Goal: Information Seeking & Learning: Check status

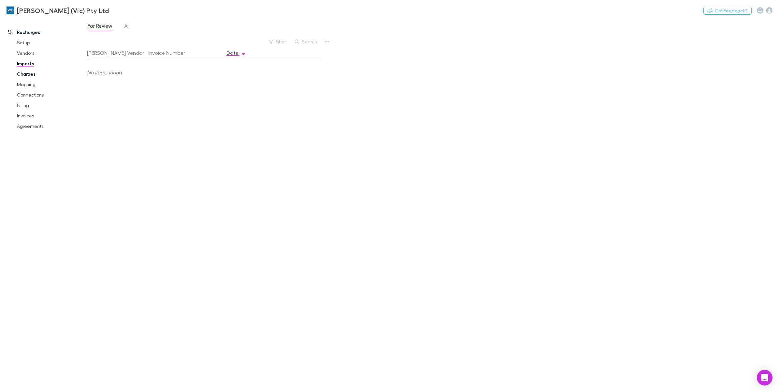
click at [28, 76] on link "Charges" at bounding box center [50, 74] width 81 height 10
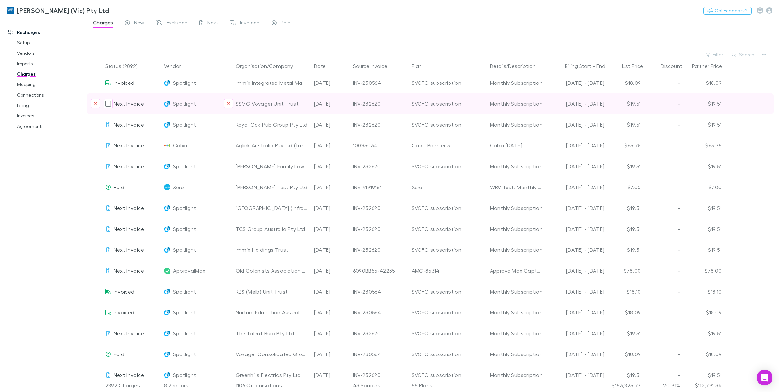
click at [49, 167] on div "Recharges Setup Vendors Imports Charges Mapping Connections Billing Invoices Ag…" at bounding box center [46, 204] width 93 height 367
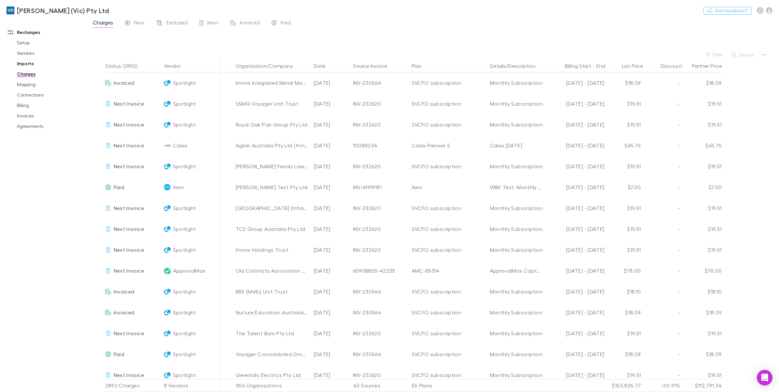
click at [22, 66] on link "Imports" at bounding box center [50, 63] width 81 height 10
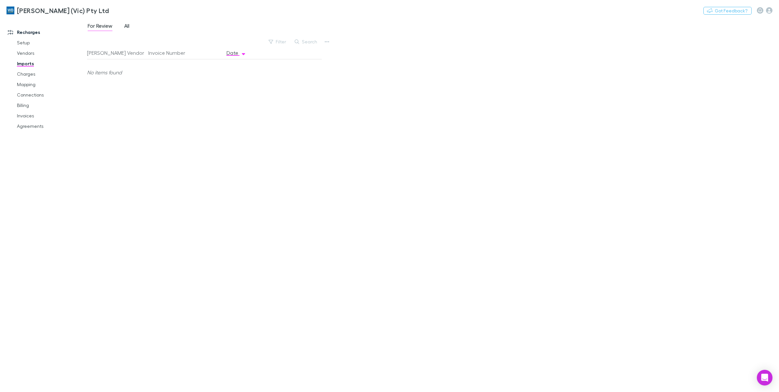
click at [124, 25] on link "All" at bounding box center [126, 27] width 7 height 10
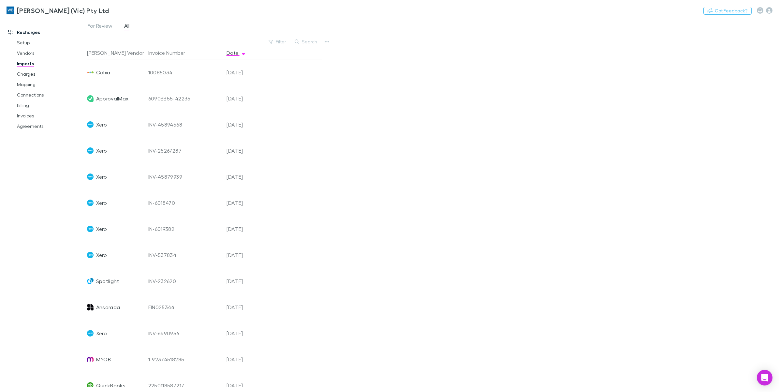
click at [281, 37] on div "Filter" at bounding box center [277, 41] width 25 height 9
click at [278, 41] on button "Filter" at bounding box center [277, 42] width 25 height 8
click at [198, 175] on li "Spotlight" at bounding box center [233, 178] width 113 height 10
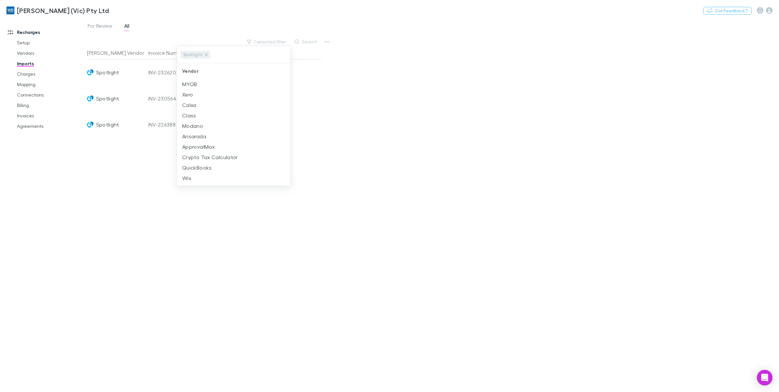
click at [359, 129] on div at bounding box center [389, 196] width 779 height 392
click at [25, 52] on link "Vendors" at bounding box center [50, 53] width 81 height 10
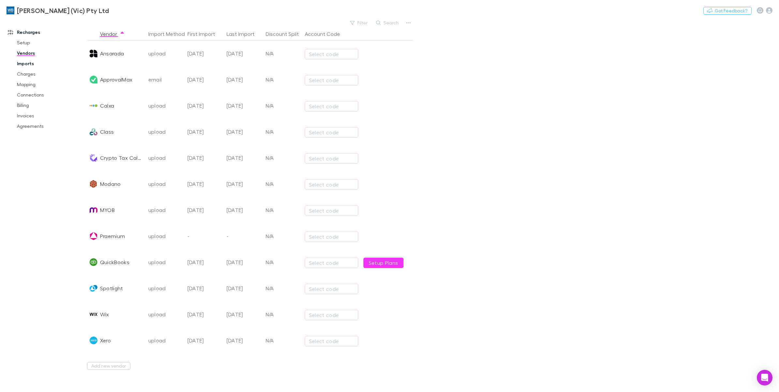
click at [14, 68] on link "Imports" at bounding box center [50, 63] width 81 height 10
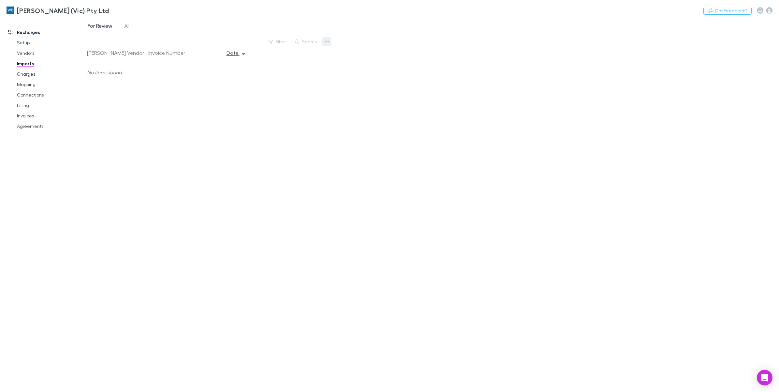
click at [329, 41] on button "button" at bounding box center [326, 41] width 9 height 9
click at [300, 58] on p "Custom CSV Import" at bounding box center [286, 55] width 79 height 8
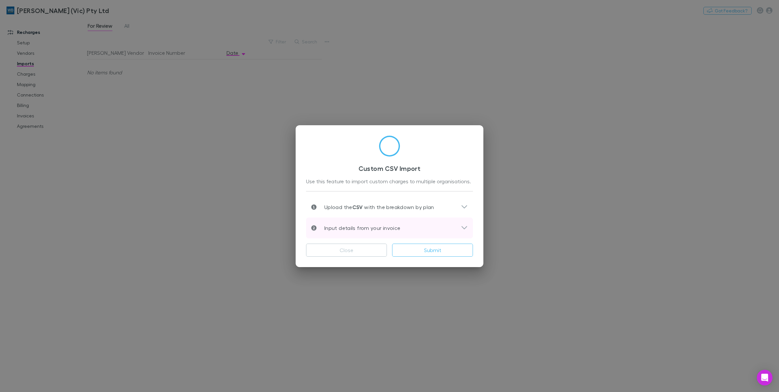
click at [461, 231] on icon at bounding box center [464, 228] width 7 height 8
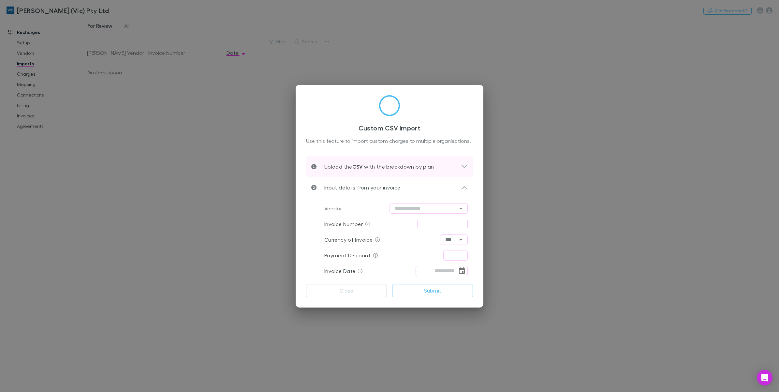
click at [461, 164] on icon at bounding box center [464, 167] width 7 height 8
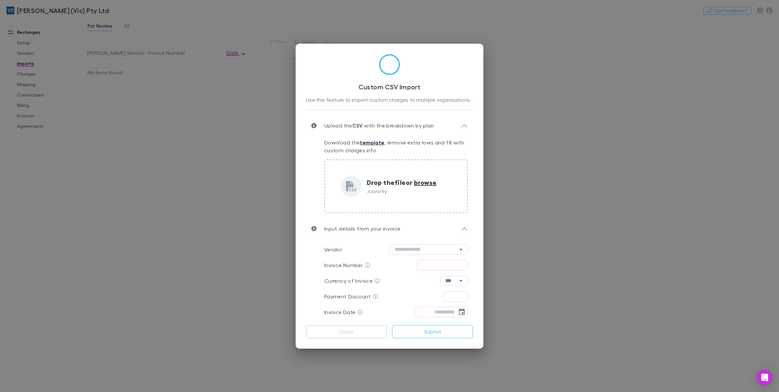
click at [370, 140] on link "template" at bounding box center [372, 142] width 24 height 7
click at [512, 164] on div "Custom CSV Import Use this feature to import custom charges to multiple organis…" at bounding box center [389, 196] width 779 height 392
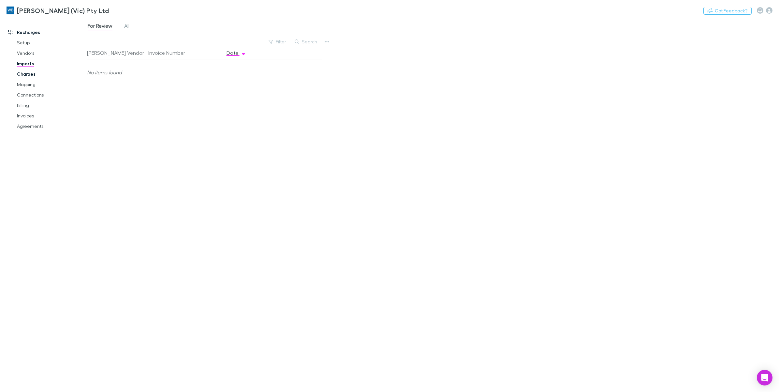
click at [30, 77] on link "Charges" at bounding box center [50, 74] width 81 height 10
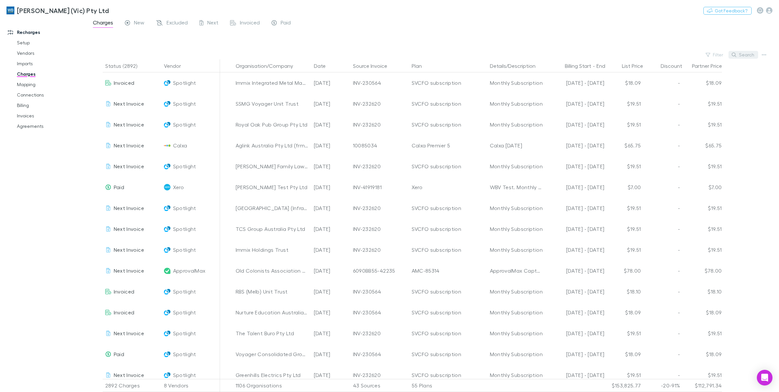
click at [748, 57] on button "Search" at bounding box center [743, 55] width 30 height 8
click at [697, 54] on div "Filter Search" at bounding box center [433, 54] width 692 height 9
click at [711, 58] on button "Filter" at bounding box center [714, 55] width 25 height 8
click at [633, 98] on li "Spotlight" at bounding box center [670, 97] width 113 height 10
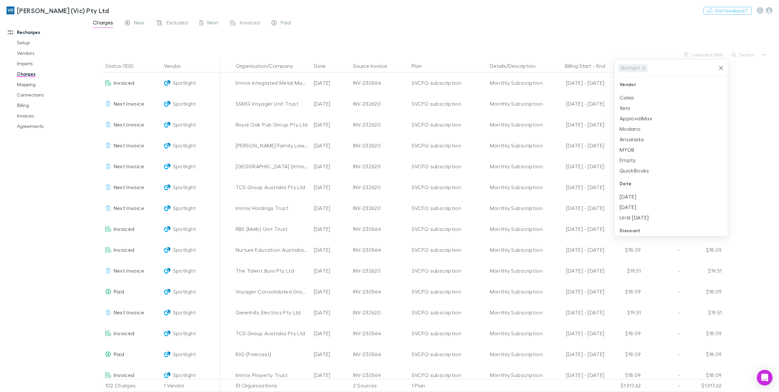
click at [423, 44] on div at bounding box center [389, 196] width 779 height 392
click at [743, 53] on button "Search" at bounding box center [743, 55] width 30 height 8
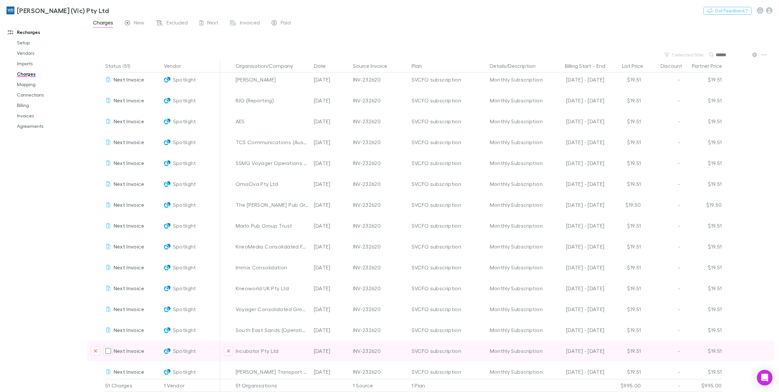
scroll to position [759, 0]
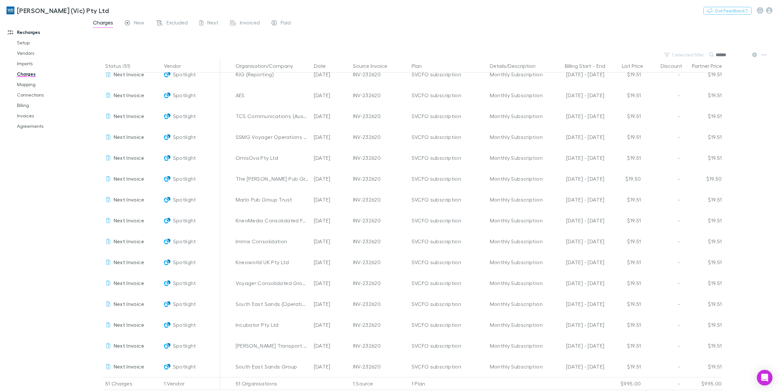
type input "******"
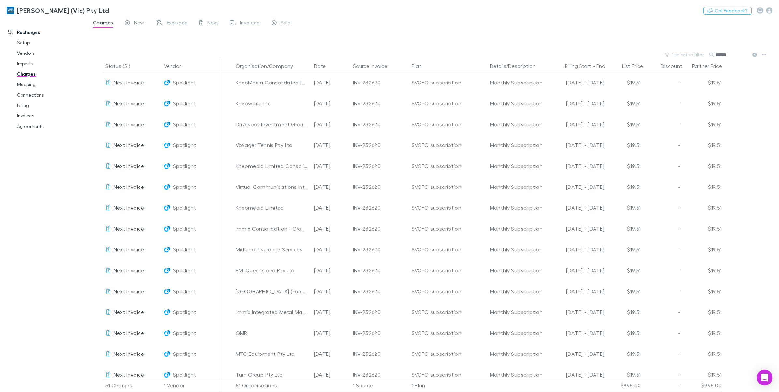
scroll to position [0, 0]
click at [28, 84] on link "Mapping" at bounding box center [50, 84] width 81 height 10
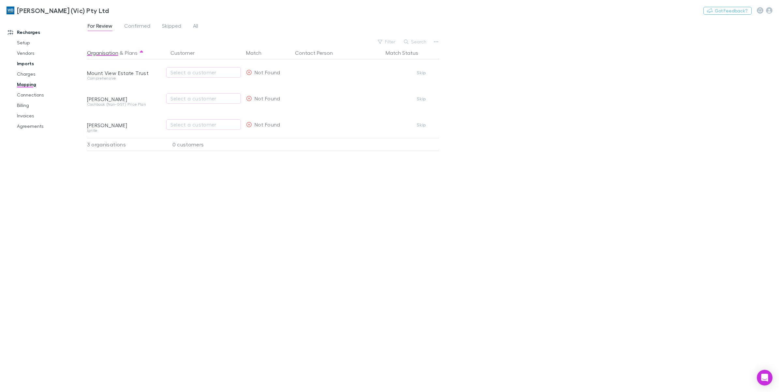
click at [26, 67] on link "Imports" at bounding box center [50, 63] width 81 height 10
click at [29, 75] on link "Charges" at bounding box center [50, 74] width 81 height 10
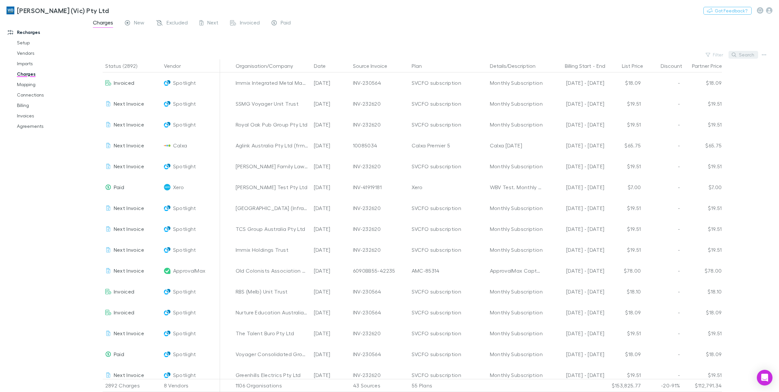
click at [743, 56] on button "Search" at bounding box center [743, 55] width 30 height 8
type input "******"
click at [35, 63] on link "Imports" at bounding box center [50, 63] width 81 height 10
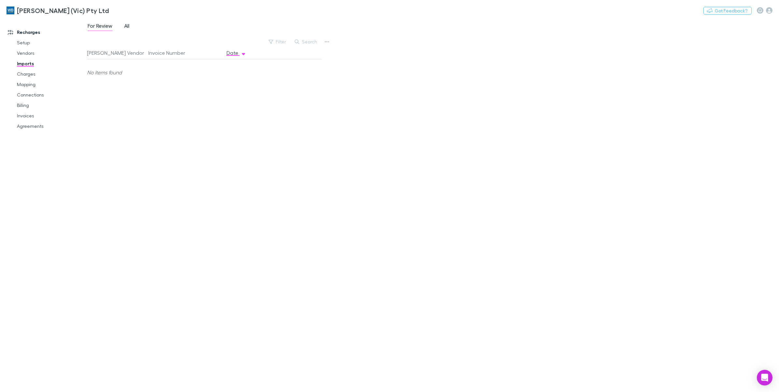
click at [127, 28] on span "All" at bounding box center [126, 26] width 5 height 8
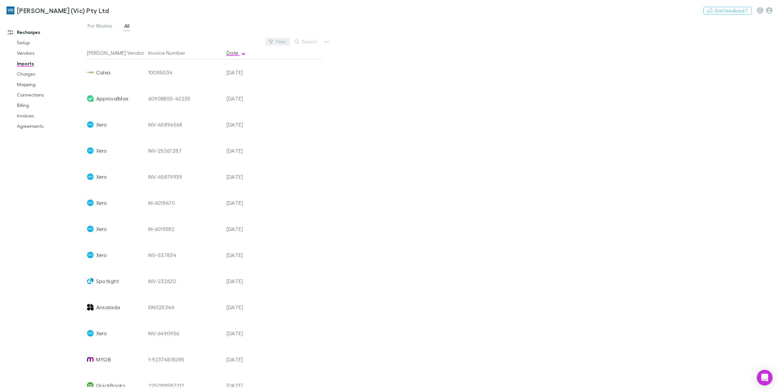
click at [277, 42] on button "Filter" at bounding box center [277, 42] width 25 height 8
click at [199, 178] on li "Spotlight" at bounding box center [233, 178] width 113 height 10
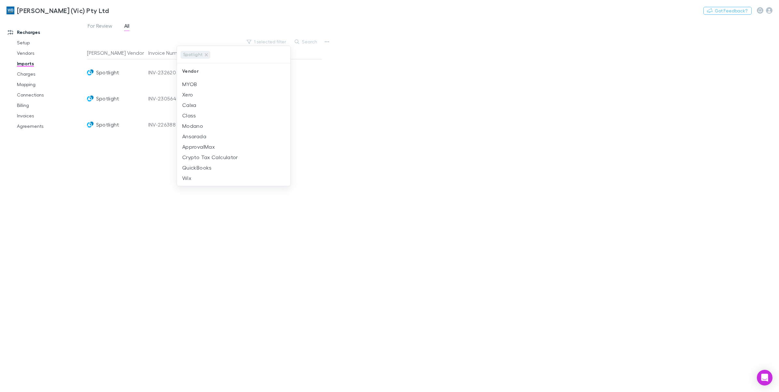
click at [407, 128] on div at bounding box center [389, 196] width 779 height 392
click at [27, 74] on link "Charges" at bounding box center [50, 74] width 81 height 10
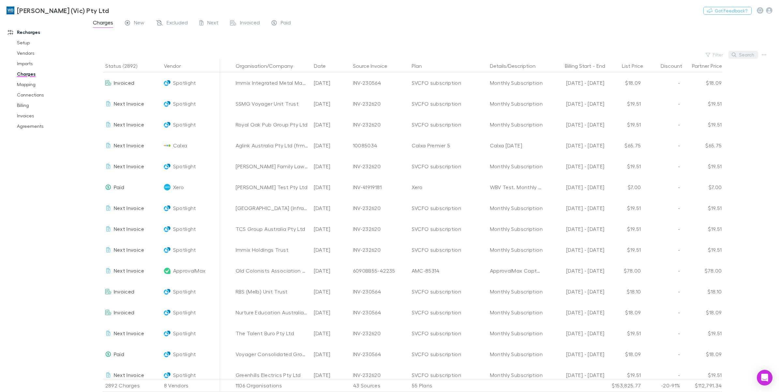
click at [736, 56] on icon "button" at bounding box center [733, 54] width 5 height 5
type input "******"
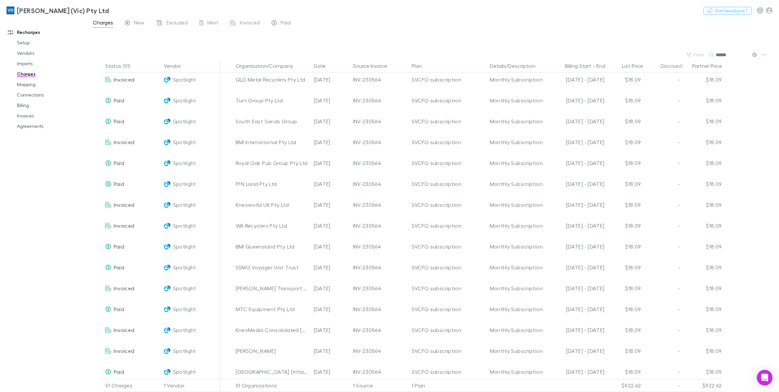
scroll to position [759, 0]
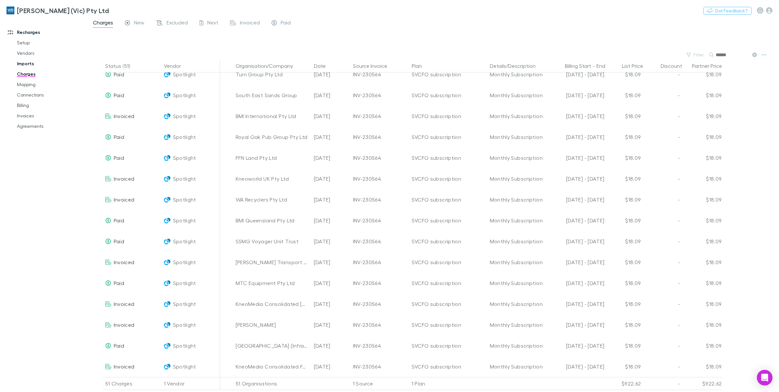
click at [30, 62] on link "Imports" at bounding box center [50, 63] width 81 height 10
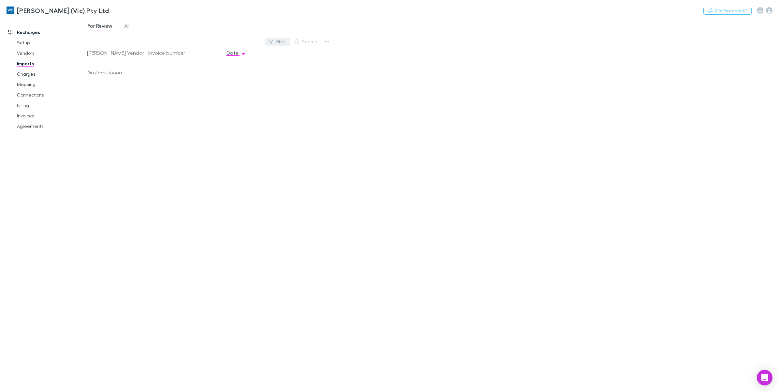
click at [276, 38] on button "Filter" at bounding box center [277, 42] width 25 height 8
click at [129, 26] on div at bounding box center [389, 196] width 779 height 392
click at [124, 27] on span "All" at bounding box center [126, 26] width 5 height 8
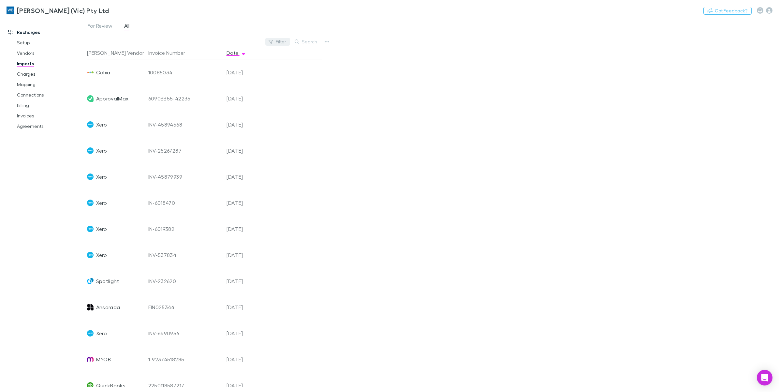
click at [275, 39] on button "Filter" at bounding box center [277, 42] width 25 height 8
click at [199, 177] on li "Spotlight" at bounding box center [233, 178] width 113 height 10
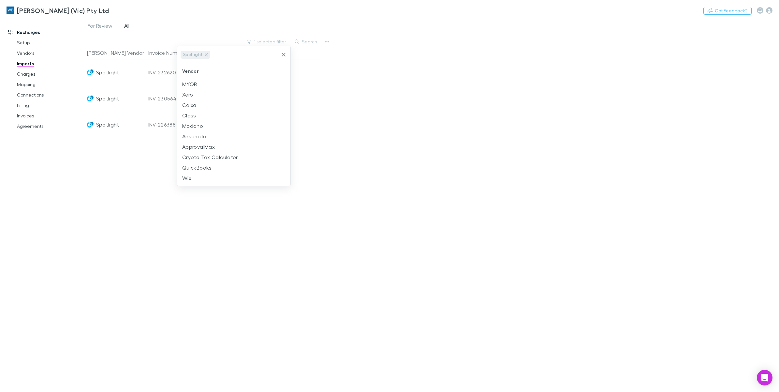
click at [366, 129] on div at bounding box center [389, 196] width 779 height 392
click at [29, 76] on link "Charges" at bounding box center [50, 74] width 81 height 10
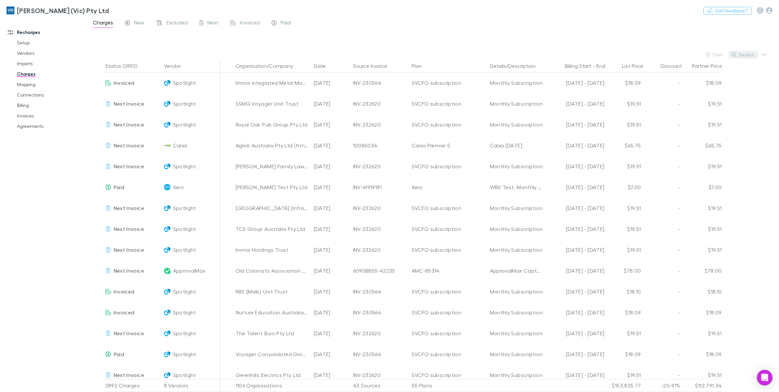
click at [739, 55] on button "Search" at bounding box center [743, 55] width 30 height 8
type input "******"
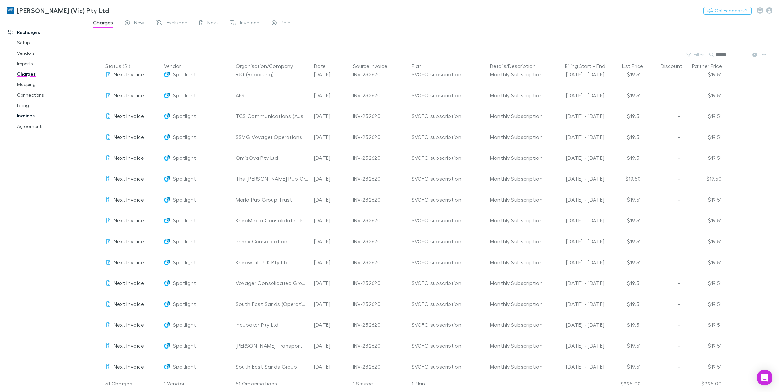
click at [26, 116] on link "Invoices" at bounding box center [50, 115] width 81 height 10
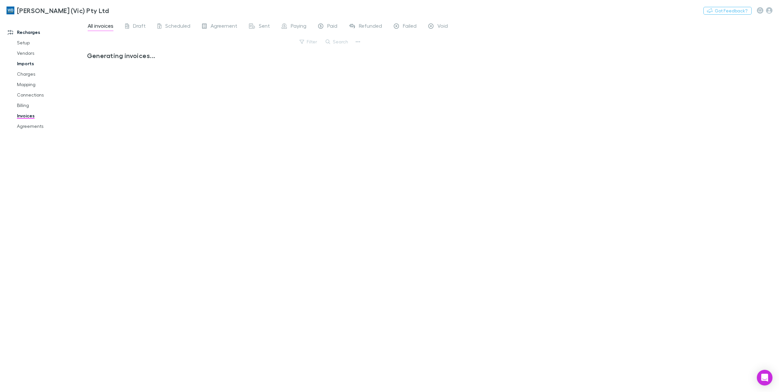
click at [28, 75] on link "Charges" at bounding box center [50, 74] width 81 height 10
click at [20, 65] on link "Imports" at bounding box center [50, 63] width 81 height 10
click at [25, 65] on link "Imports" at bounding box center [50, 63] width 81 height 10
click at [279, 38] on button "Filter" at bounding box center [277, 42] width 25 height 8
click at [122, 28] on div at bounding box center [389, 196] width 779 height 392
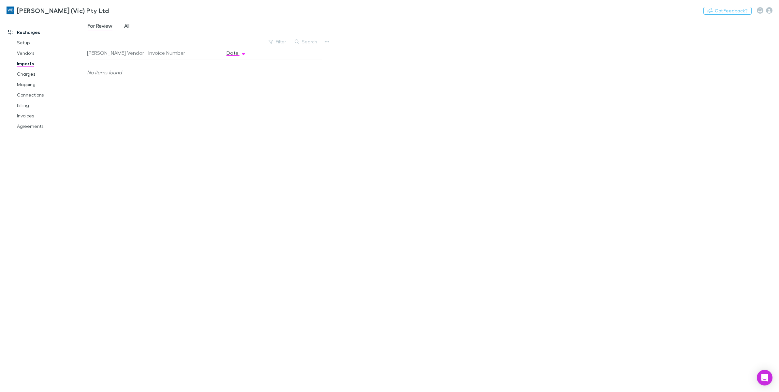
click at [129, 26] on span "All" at bounding box center [126, 26] width 5 height 8
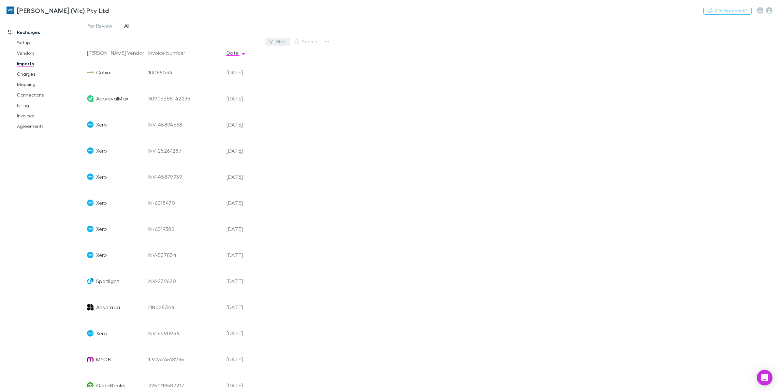
click at [282, 45] on button "Filter" at bounding box center [277, 42] width 25 height 8
click at [209, 95] on li "Xero" at bounding box center [233, 94] width 113 height 10
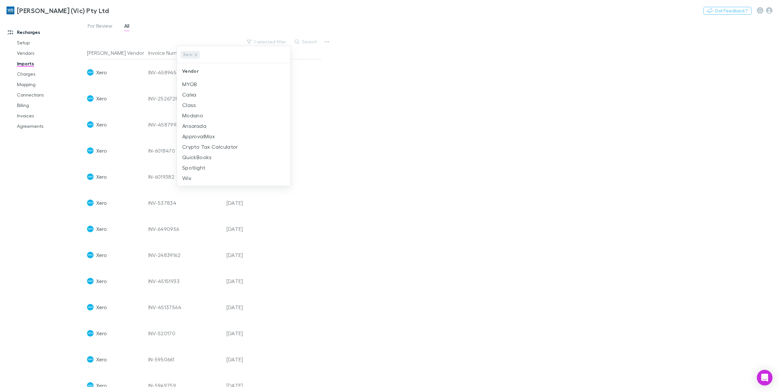
click at [443, 167] on div at bounding box center [389, 196] width 779 height 392
copy div "INV-45894568"
drag, startPoint x: 148, startPoint y: 71, endPoint x: 181, endPoint y: 72, distance: 32.9
click at [181, 72] on div "INV-45894568" at bounding box center [184, 72] width 73 height 26
click at [19, 75] on link "Charges" at bounding box center [50, 74] width 81 height 10
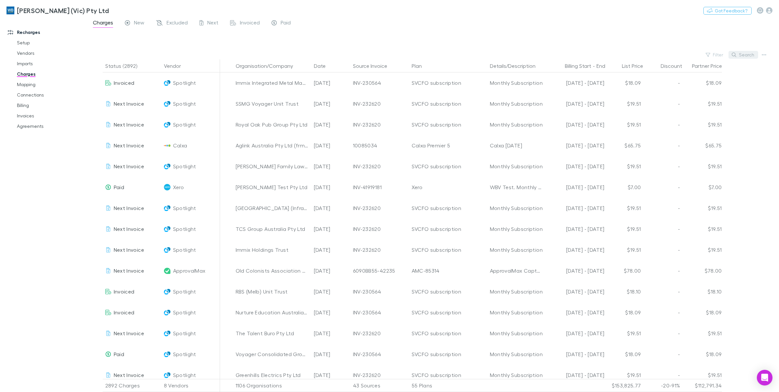
click at [749, 56] on button "Search" at bounding box center [743, 55] width 30 height 8
paste input "**********"
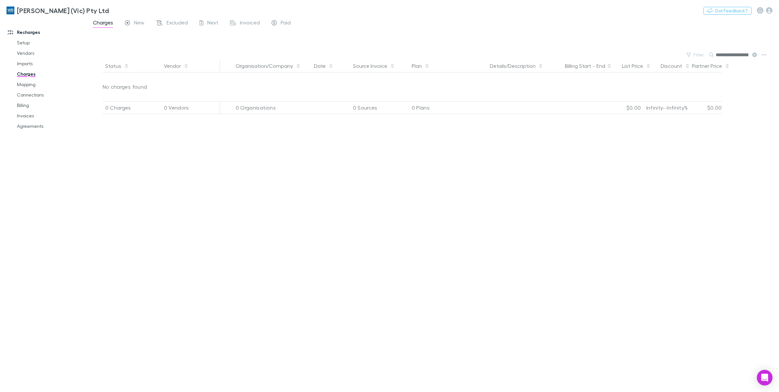
scroll to position [0, 22]
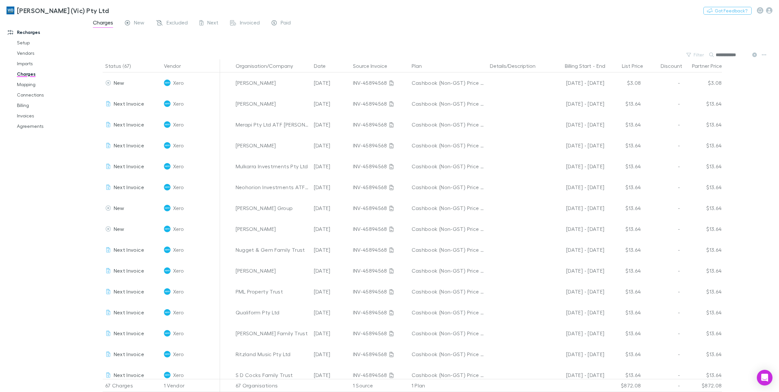
type input "**********"
drag, startPoint x: 749, startPoint y: 56, endPoint x: 738, endPoint y: 56, distance: 10.8
click at [738, 56] on div "**********" at bounding box center [733, 55] width 49 height 8
click at [25, 66] on link "Imports" at bounding box center [50, 63] width 81 height 10
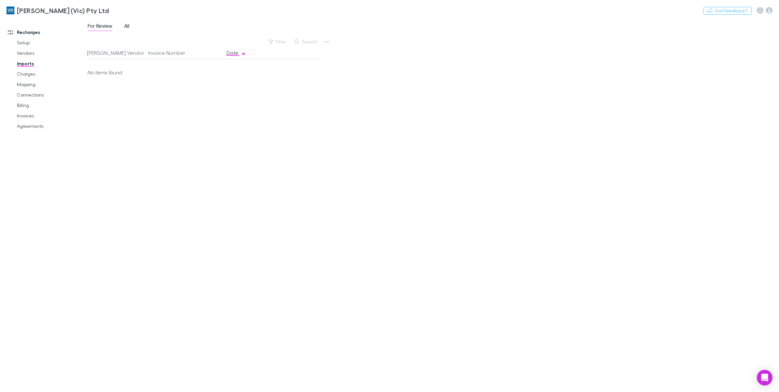
click at [127, 28] on span "All" at bounding box center [126, 26] width 5 height 8
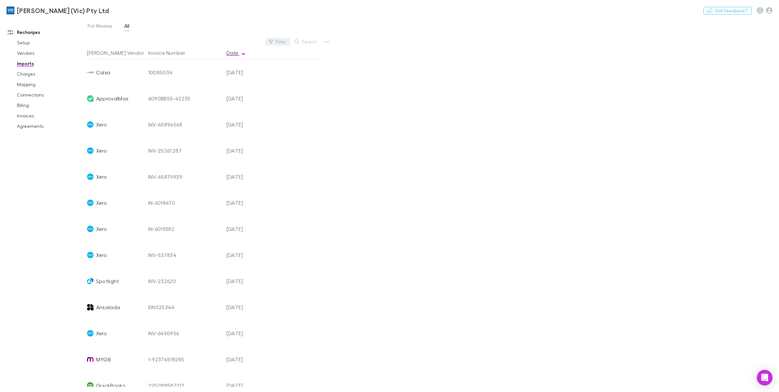
click at [275, 44] on button "Filter" at bounding box center [277, 42] width 25 height 8
click at [213, 80] on li "MYOB" at bounding box center [233, 84] width 113 height 10
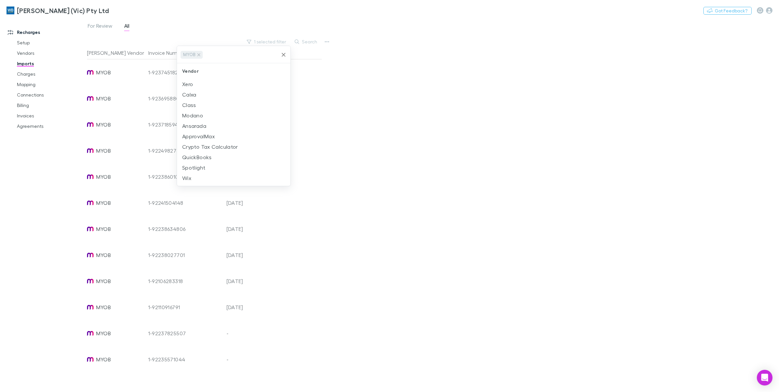
click at [429, 123] on div at bounding box center [389, 196] width 779 height 392
